Goal: Transaction & Acquisition: Purchase product/service

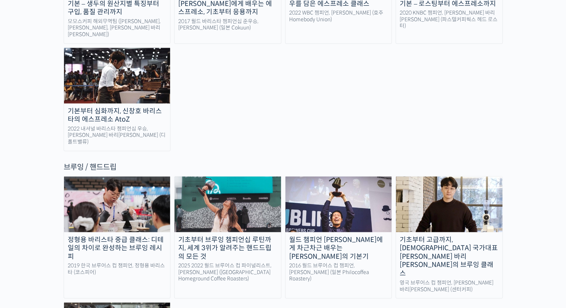
scroll to position [1134, 0]
click at [235, 176] on img at bounding box center [228, 203] width 107 height 55
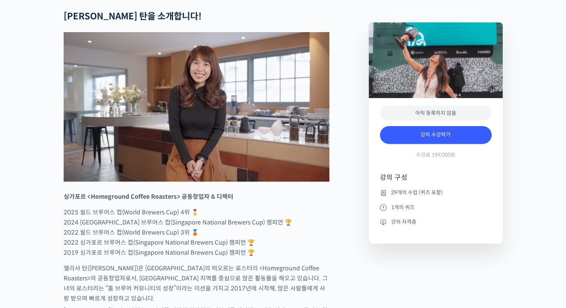
scroll to position [297, 0]
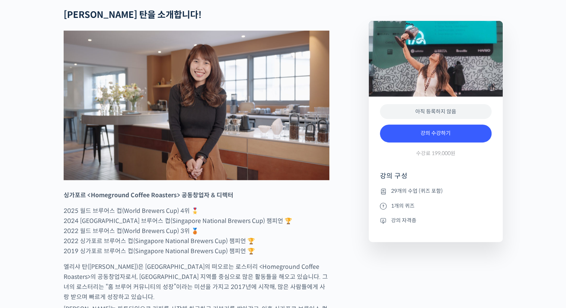
click at [235, 139] on img at bounding box center [197, 106] width 266 height 150
click at [269, 136] on img at bounding box center [197, 106] width 266 height 150
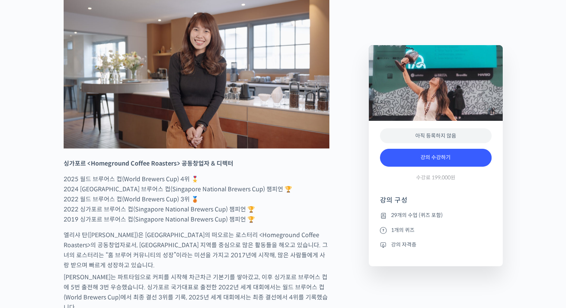
scroll to position [330, 0]
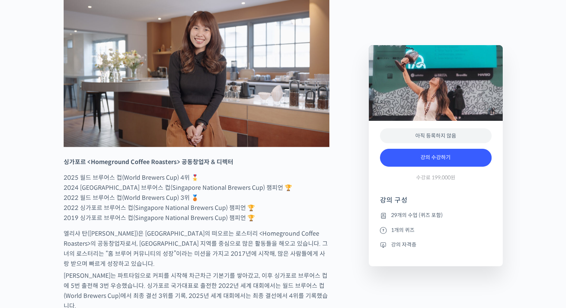
click at [269, 136] on img at bounding box center [197, 72] width 266 height 150
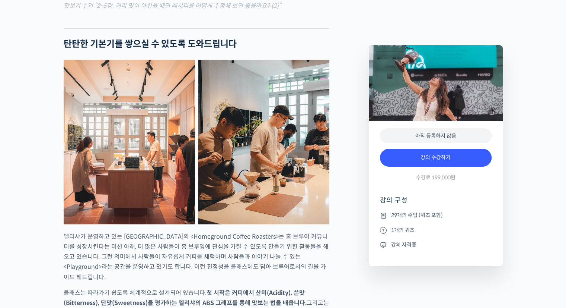
scroll to position [1143, 0]
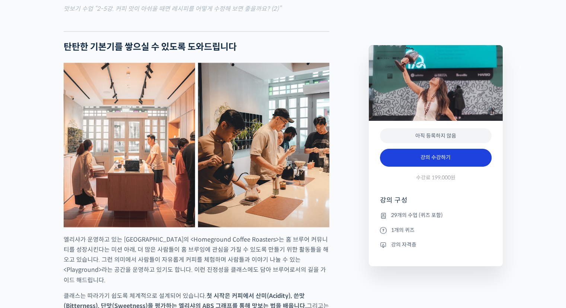
click at [440, 153] on link "강의 수강하기" at bounding box center [436, 158] width 112 height 18
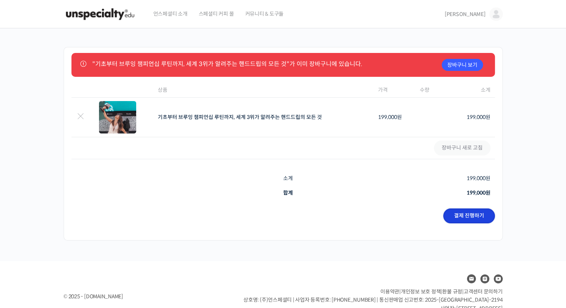
click at [461, 214] on link "결제 진행하기" at bounding box center [470, 215] width 52 height 15
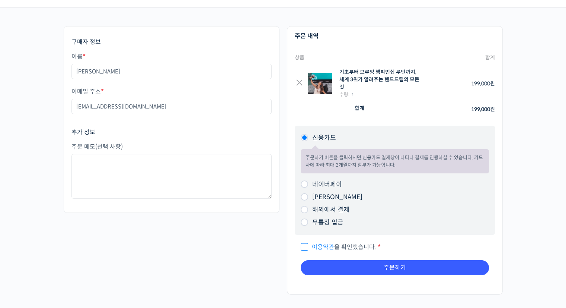
scroll to position [21, 0]
click at [304, 245] on span "이용약관 을 확인했습니다." at bounding box center [339, 247] width 76 height 8
click at [304, 245] on input "이용약관 을 확인했습니다. *" at bounding box center [303, 243] width 5 height 5
checkbox input "true"
click at [250, 277] on div "구매자 정보 이름 * [PERSON_NAME] 주소 * [EMAIL_ADDRESS][DOMAIN_NAME] 추가 정보 주문 메모 (선택 사항)…" at bounding box center [283, 164] width 447 height 276
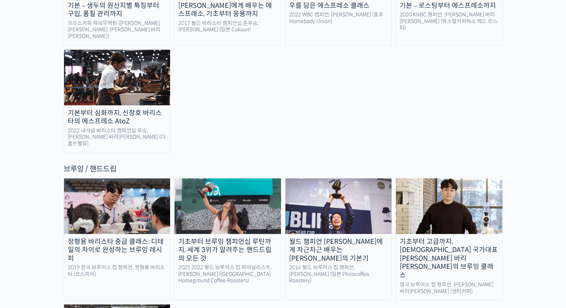
scroll to position [1133, 0]
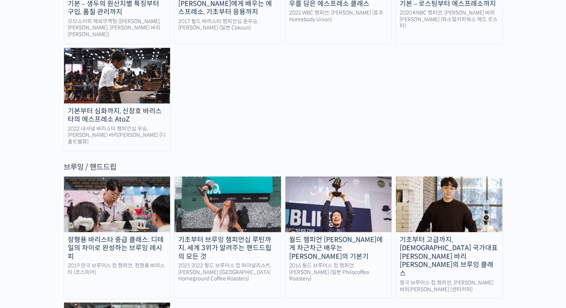
click at [232, 176] on img at bounding box center [228, 203] width 107 height 55
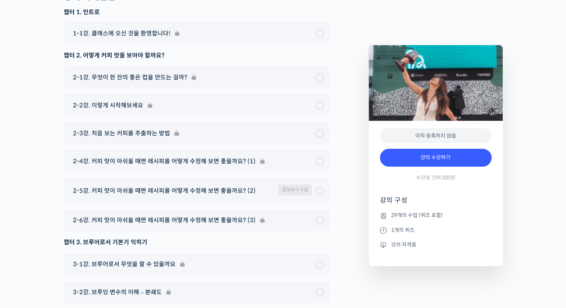
scroll to position [3719, 0]
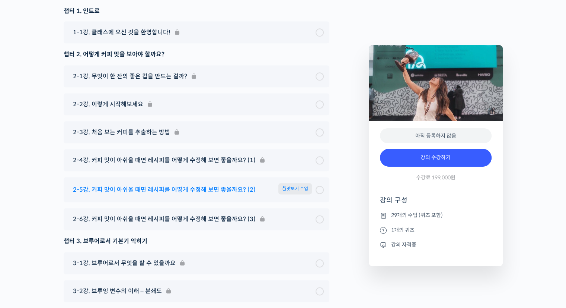
click at [240, 184] on span "2-5강. 커피 맛이 아쉬울 때면 레시피를 어떻게 수정해 보면 좋을까요? (2)" at bounding box center [164, 189] width 183 height 10
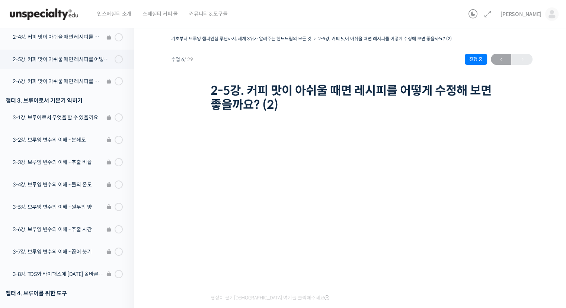
scroll to position [235, 0]
